Goal: Communication & Community: Answer question/provide support

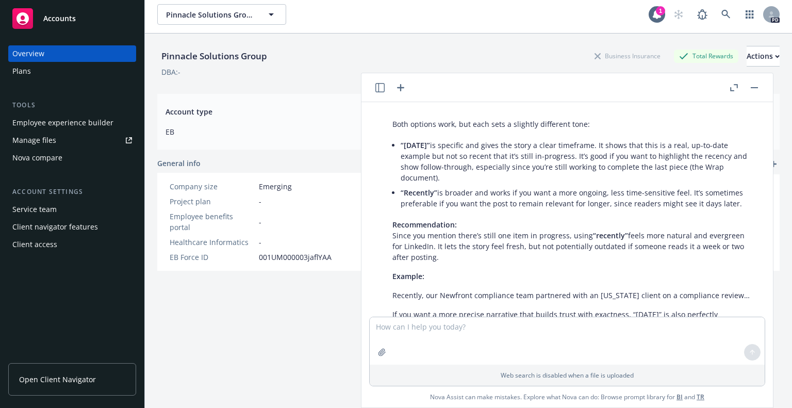
scroll to position [10374, 0]
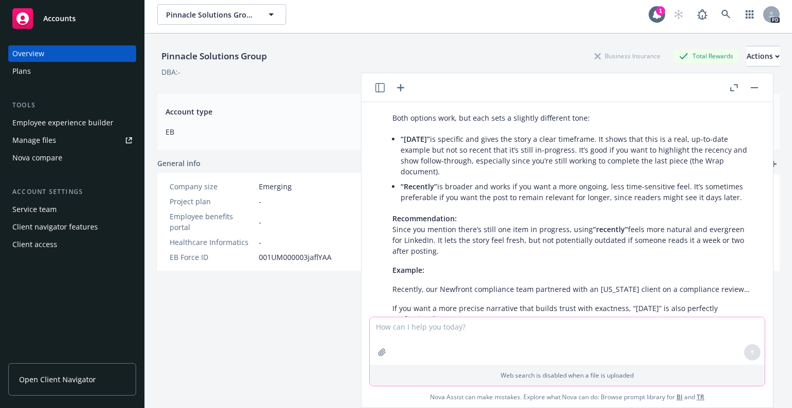
click at [424, 334] on textarea at bounding box center [567, 340] width 395 height 47
type textarea "I want to tag our compliance lead in this post where should i put their names."
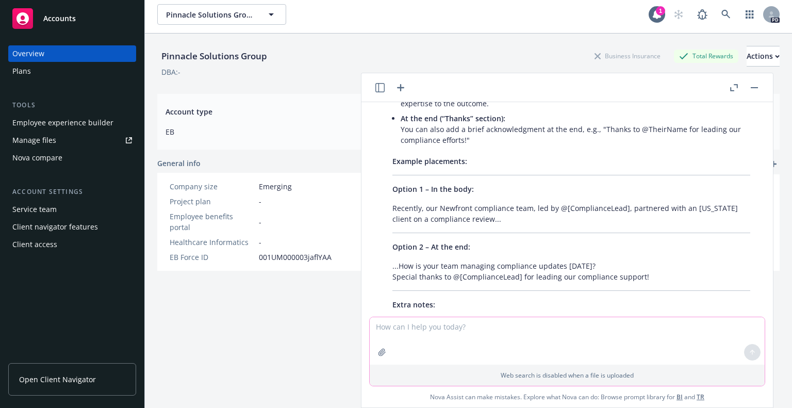
scroll to position [10808, 0]
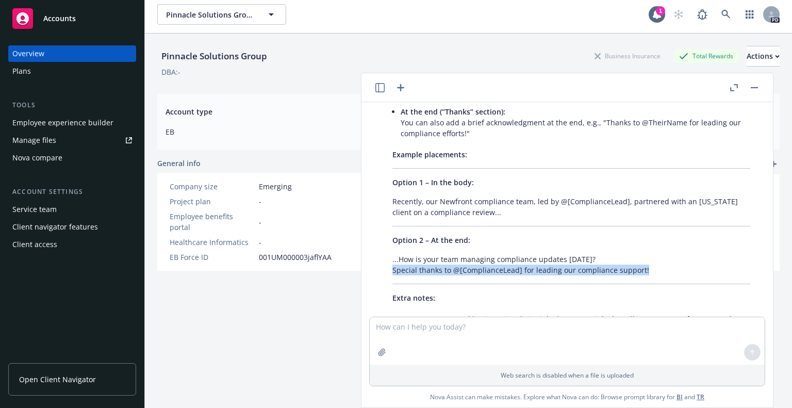
drag, startPoint x: 391, startPoint y: 160, endPoint x: 645, endPoint y: 155, distance: 253.2
click at [645, 155] on div "Tagging your compliance lead is a great idea! It highlights teamwork and gives …" at bounding box center [571, 209] width 378 height 391
copy p "Special thanks to @[ComplianceLead] for leading our compliance support!"
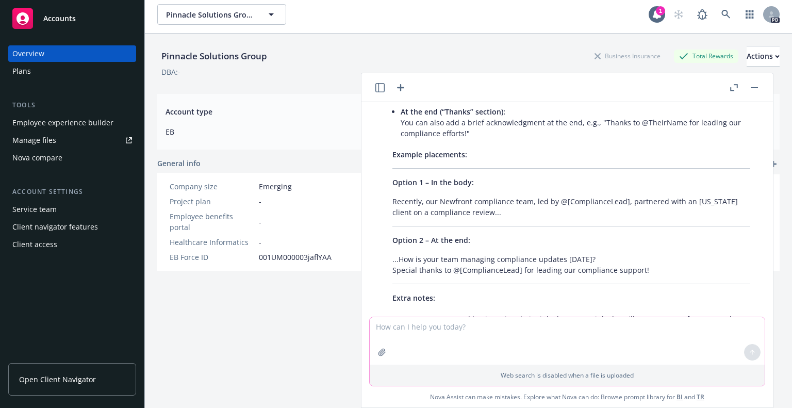
click at [431, 329] on textarea at bounding box center [567, 340] width 395 height 47
type textarea "we have three people on our complaince team shoudl I tag all of them or just th…"
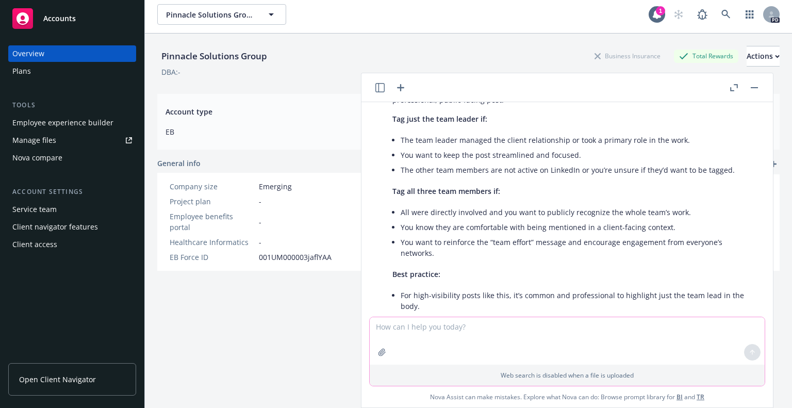
scroll to position [11209, 0]
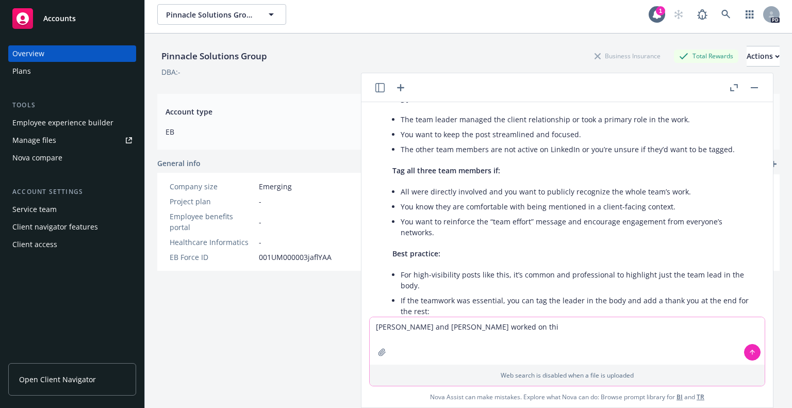
type textarea "[PERSON_NAME] and [PERSON_NAME] worked on this"
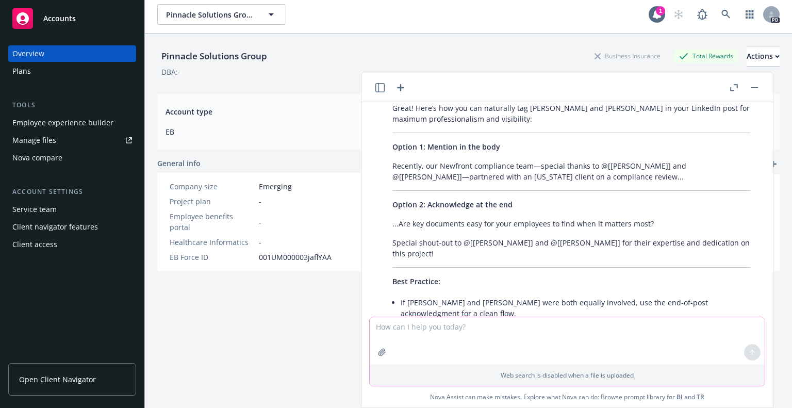
scroll to position [11582, 0]
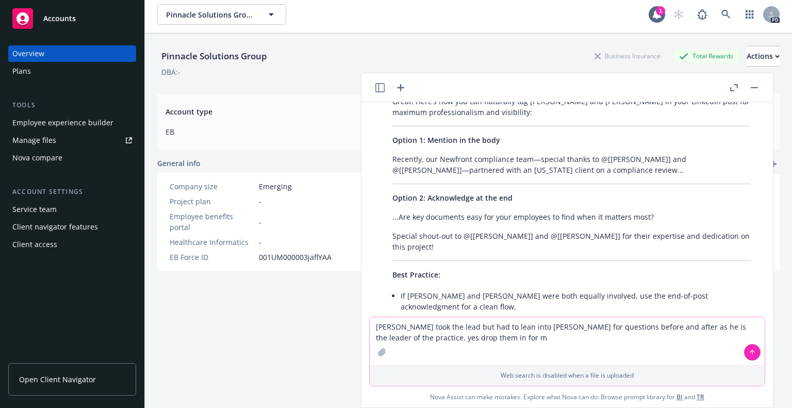
type textarea "[PERSON_NAME] took the lead but had to lean into [PERSON_NAME] for questions be…"
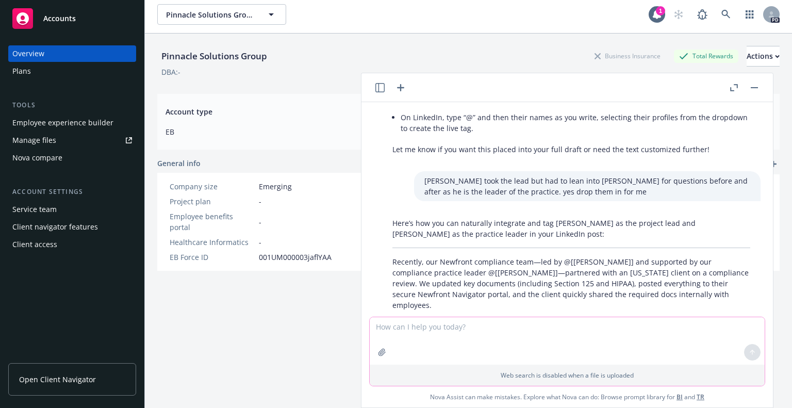
scroll to position [11823, 0]
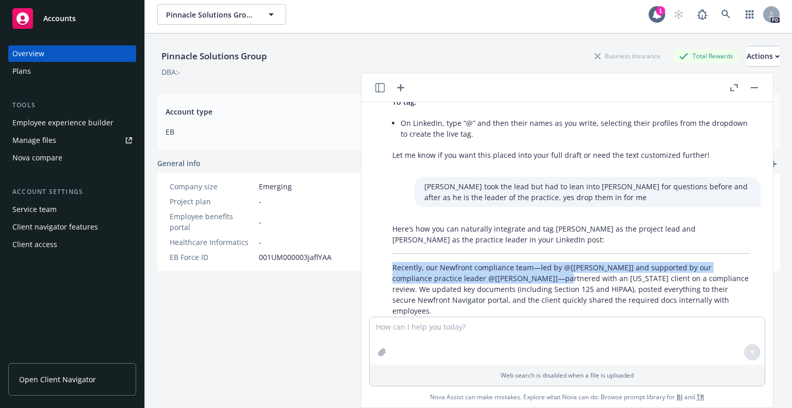
drag, startPoint x: 392, startPoint y: 154, endPoint x: 509, endPoint y: 165, distance: 118.1
click at [509, 219] on div "Here’s how you can naturally integrate and tag [PERSON_NAME] as the project lea…" at bounding box center [571, 369] width 378 height 300
drag, startPoint x: 489, startPoint y: 154, endPoint x: 443, endPoint y: 156, distance: 45.4
click at [443, 262] on p "Recently, our Newfront compliance team—led by @[[PERSON_NAME]] and supported by…" at bounding box center [571, 289] width 358 height 54
click at [383, 219] on div "Here’s how you can naturally integrate and tag [PERSON_NAME] as the project lea…" at bounding box center [571, 369] width 378 height 300
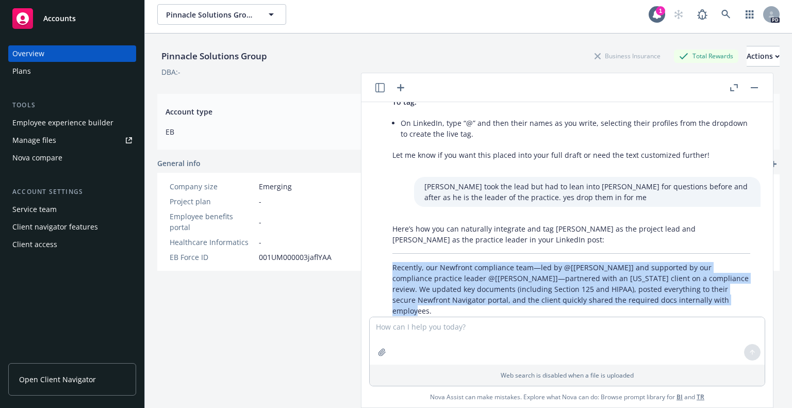
drag, startPoint x: 394, startPoint y: 154, endPoint x: 666, endPoint y: 188, distance: 274.3
click at [666, 262] on p "Recently, our Newfront compliance team—led by @[[PERSON_NAME]] and supported by…" at bounding box center [571, 289] width 358 height 54
drag, startPoint x: 617, startPoint y: 171, endPoint x: 696, endPoint y: 162, distance: 79.8
copy p "Recently, our Newfront compliance team—led by @[[PERSON_NAME]] and supported by…"
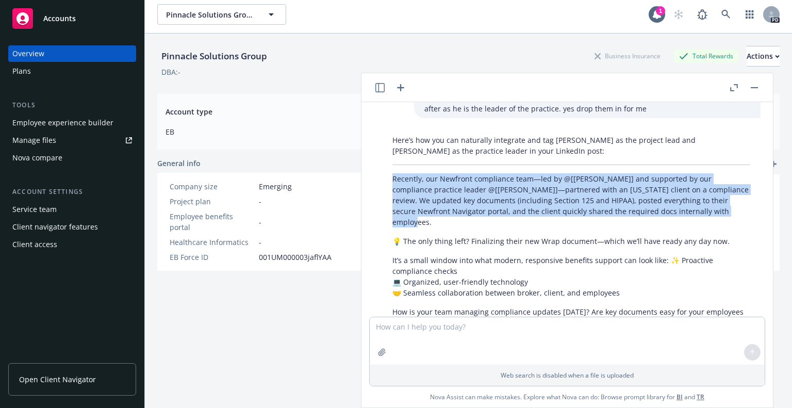
scroll to position [11926, 0]
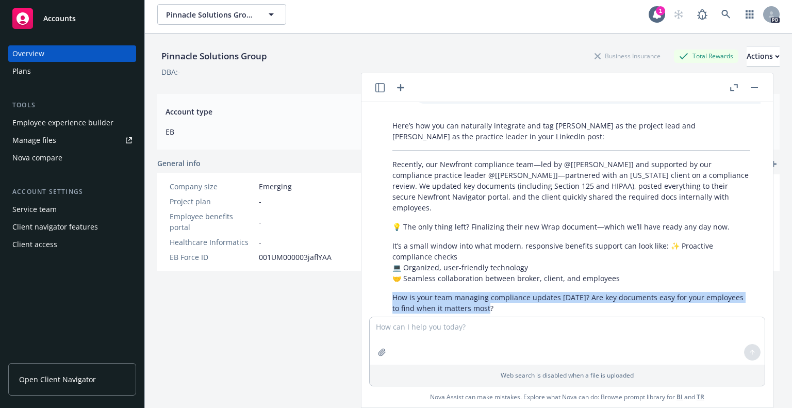
drag, startPoint x: 392, startPoint y: 173, endPoint x: 496, endPoint y: 185, distance: 104.3
click at [496, 292] on p "How is your team managing compliance updates [DATE]? Are key documents easy for…" at bounding box center [571, 303] width 358 height 22
copy p "How is your team managing compliance updates [DATE]? Are key documents easy for…"
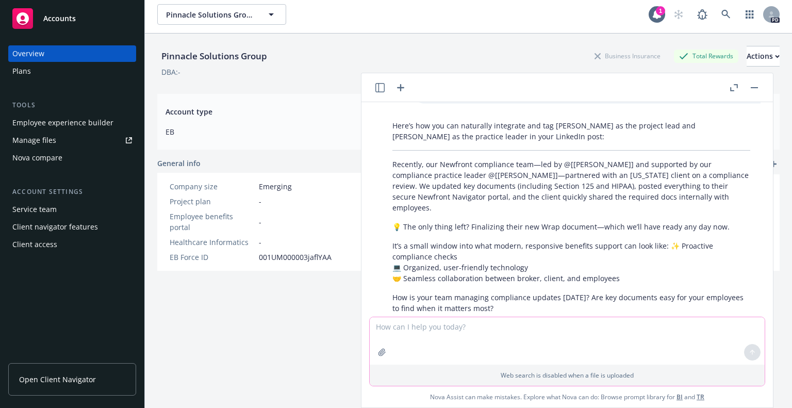
click at [402, 325] on textarea at bounding box center [567, 340] width 395 height 47
type textarea "should i add to this sentence to note that our client's compliance docs are hou…"
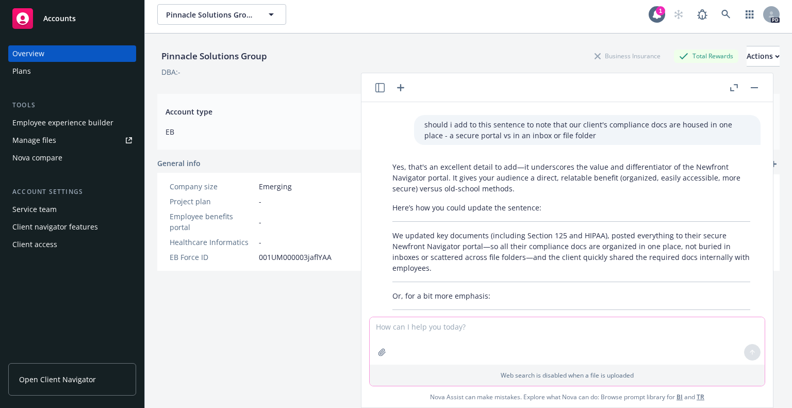
scroll to position [12219, 0]
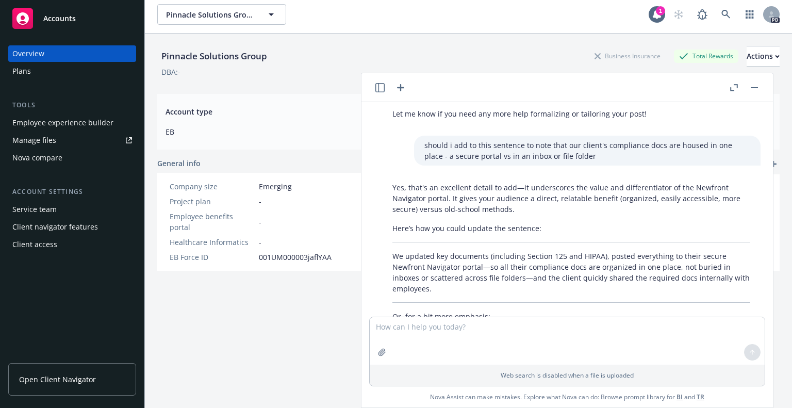
drag, startPoint x: 398, startPoint y: 221, endPoint x: 729, endPoint y: 233, distance: 330.7
click at [729, 339] on p "...posted everything to their secure Newfront Navigator portal, giving the clie…" at bounding box center [571, 350] width 358 height 22
copy p "posted everything to their secure Newfront Navigator portal, giving the client …"
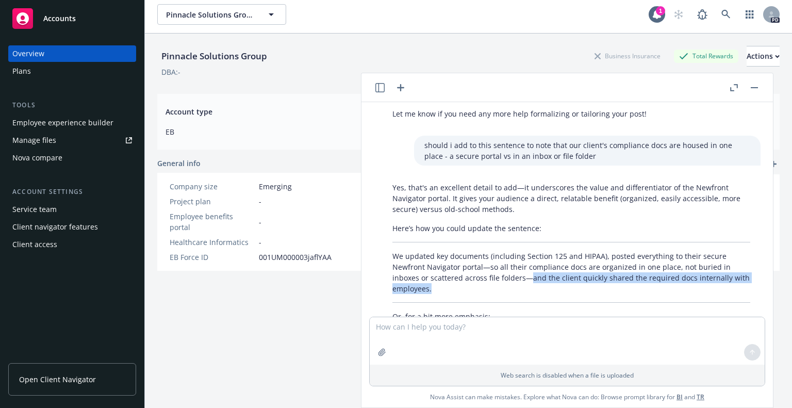
drag, startPoint x: 530, startPoint y: 154, endPoint x: 531, endPoint y: 162, distance: 7.8
click at [531, 251] on p "We updated key documents (including Section 125 and HIPAA), posted everything t…" at bounding box center [571, 272] width 358 height 43
copy p "and the client quickly shared the required docs internally with employees."
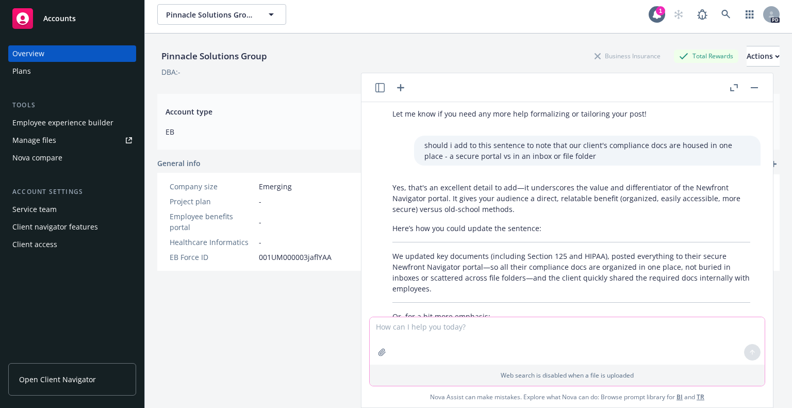
click at [426, 332] on textarea at bounding box center [567, 340] width 395 height 47
type textarea "ok i posted it with those updates. thank you. now let's get a lot of reactions …"
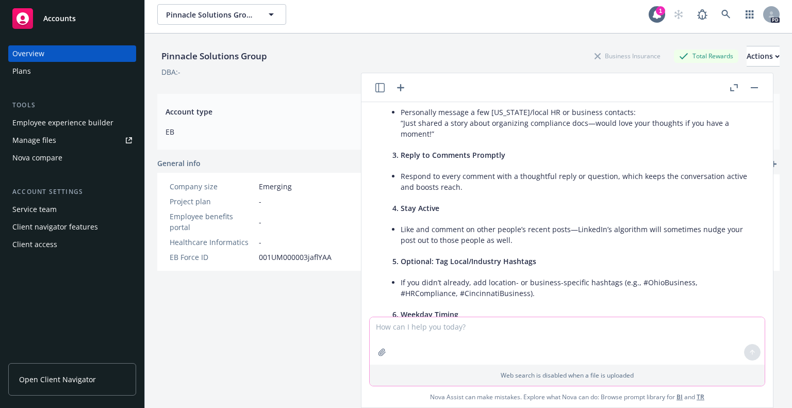
scroll to position [12798, 0]
